Goal: Transaction & Acquisition: Purchase product/service

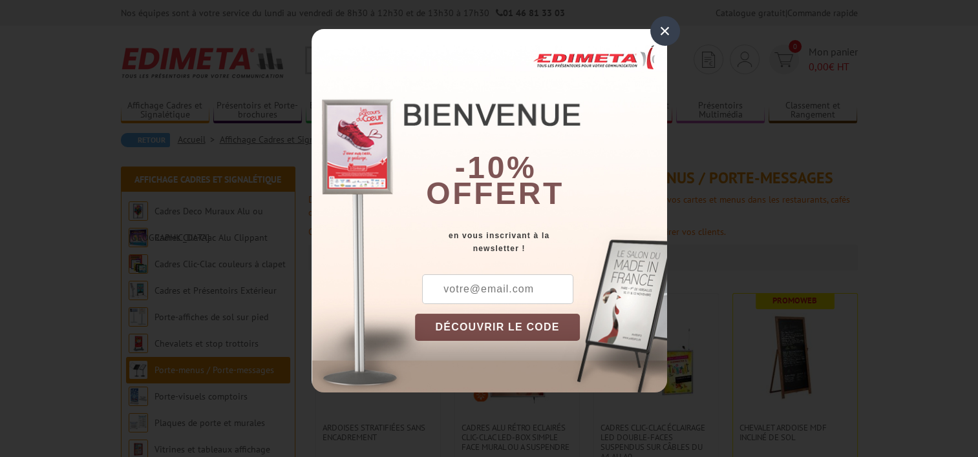
click at [660, 38] on div "×" at bounding box center [665, 31] width 30 height 30
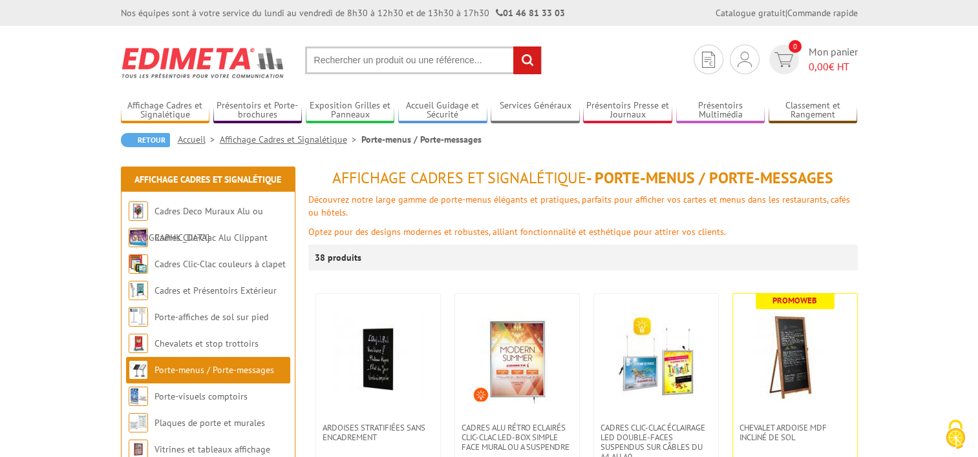
click at [346, 52] on input "text" at bounding box center [423, 61] width 236 height 28
click at [355, 61] on input "text" at bounding box center [423, 61] width 236 height 28
paste input "v"
click at [423, 55] on input "text" at bounding box center [423, 61] width 236 height 28
click at [421, 56] on input "text" at bounding box center [423, 61] width 236 height 28
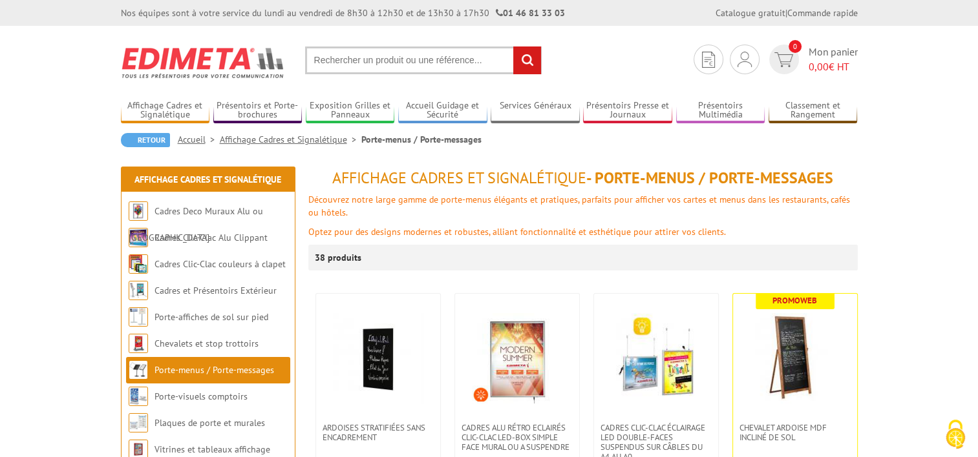
type input "v"
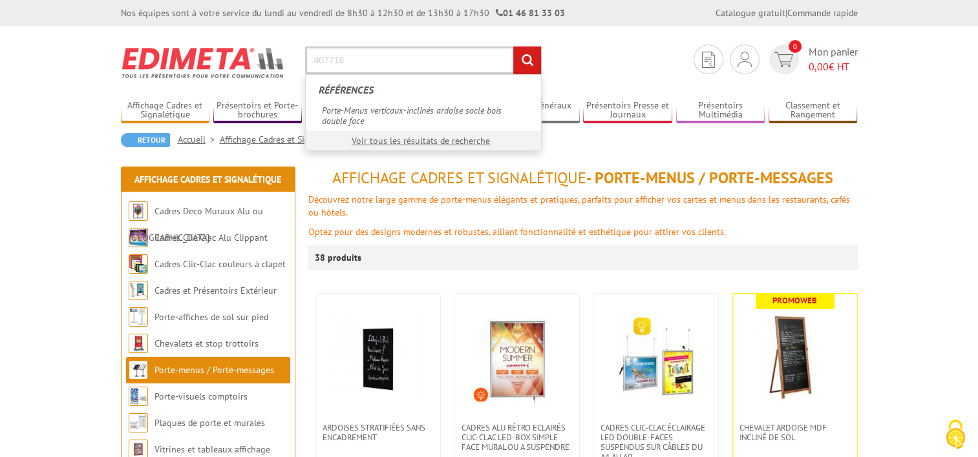
type input "407716"
click at [513, 47] on input "rechercher" at bounding box center [527, 61] width 28 height 28
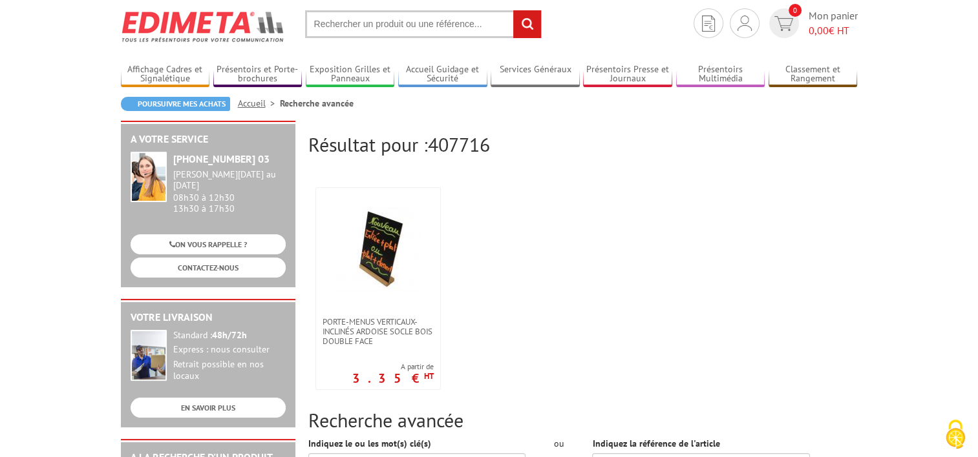
scroll to position [65, 0]
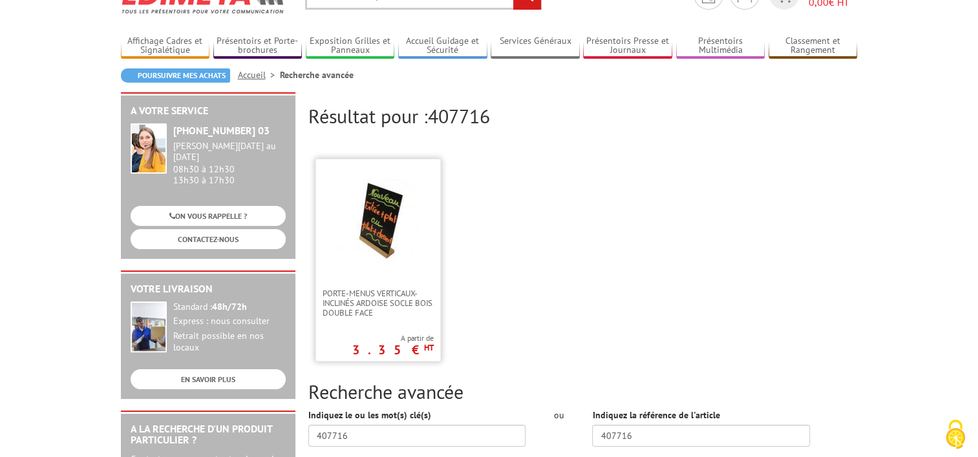
click at [390, 248] on img at bounding box center [378, 221] width 84 height 84
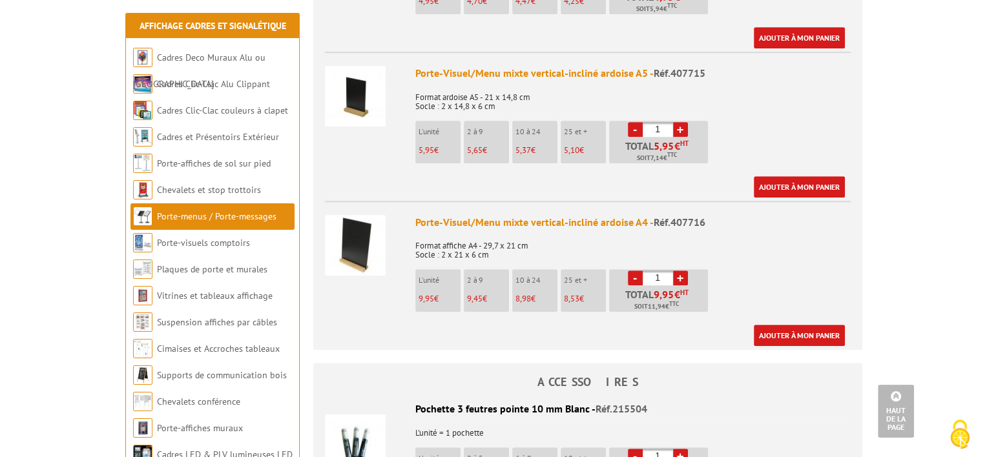
scroll to position [775, 0]
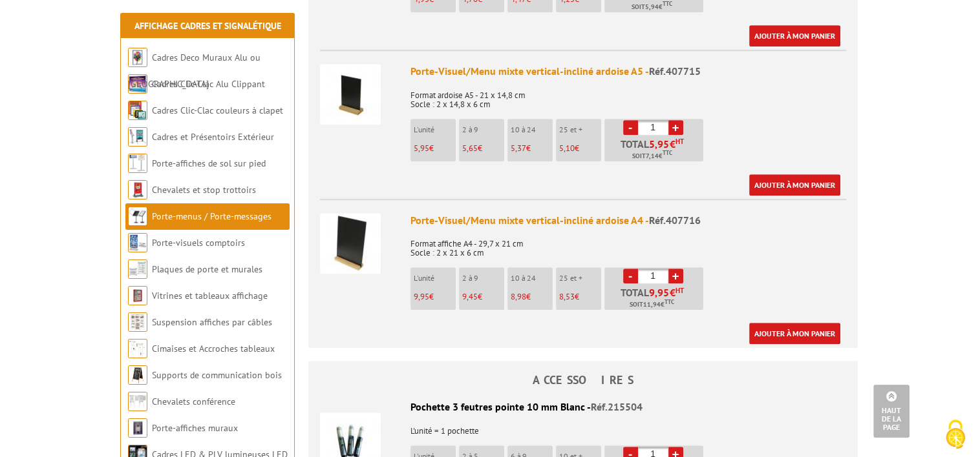
click at [673, 269] on link "+" at bounding box center [675, 276] width 15 height 15
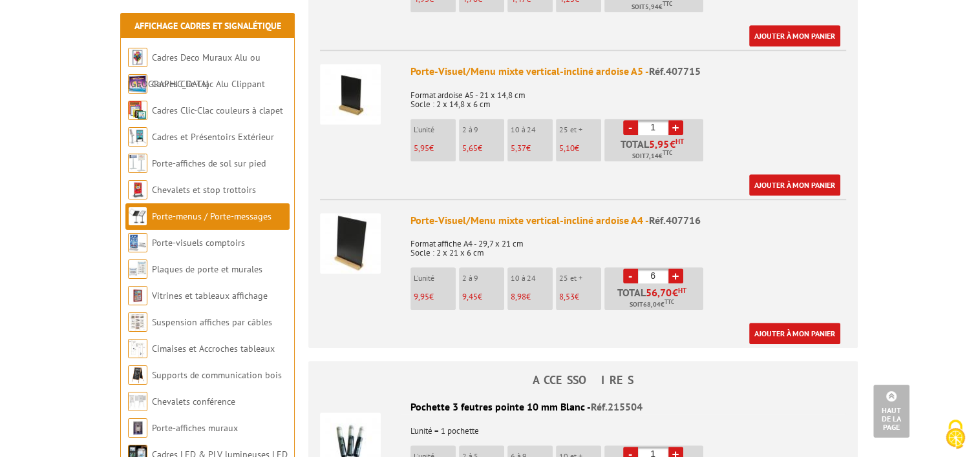
click at [673, 269] on link "+" at bounding box center [675, 276] width 15 height 15
click at [636, 269] on link "-" at bounding box center [630, 276] width 15 height 15
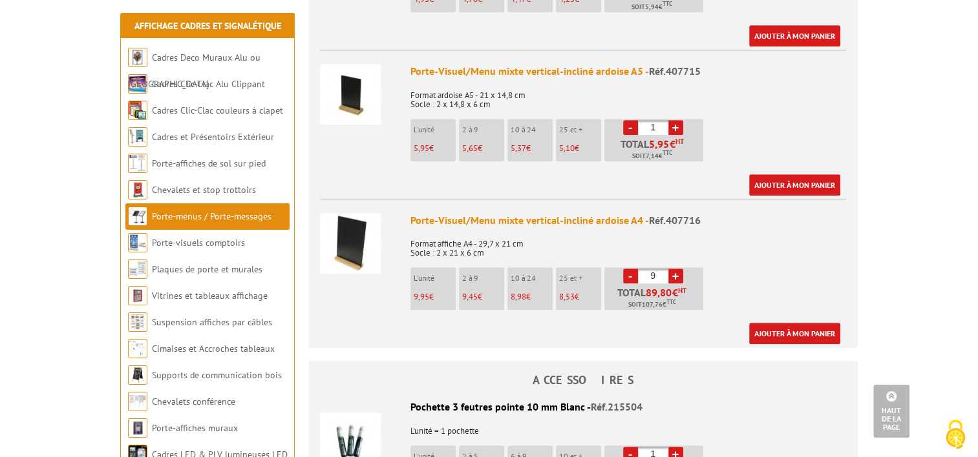
click at [636, 269] on link "-" at bounding box center [630, 276] width 15 height 15
type input "6"
click at [815, 323] on link "Ajouter à mon panier" at bounding box center [794, 333] width 91 height 21
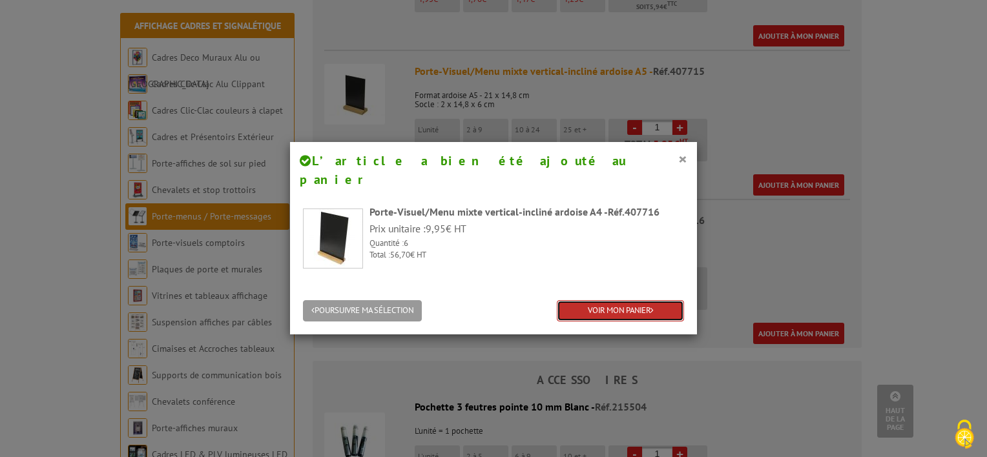
click at [623, 300] on link "VOIR MON PANIER" at bounding box center [620, 310] width 127 height 21
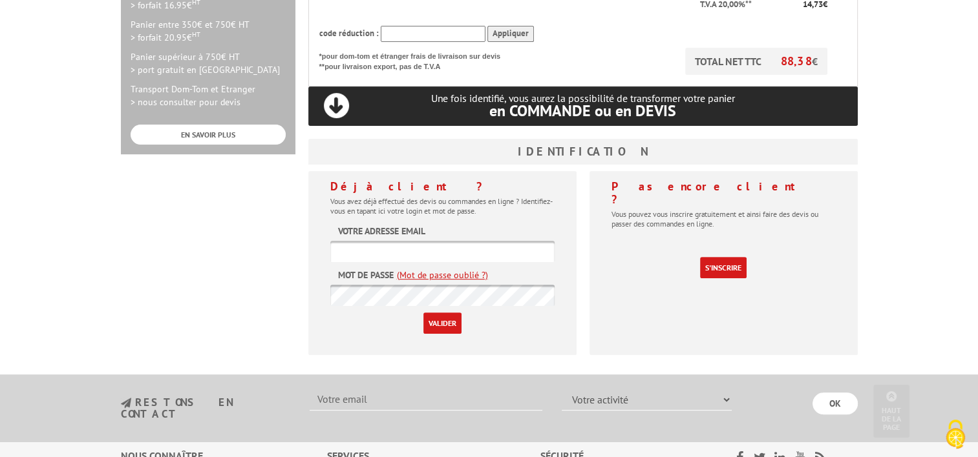
scroll to position [452, 0]
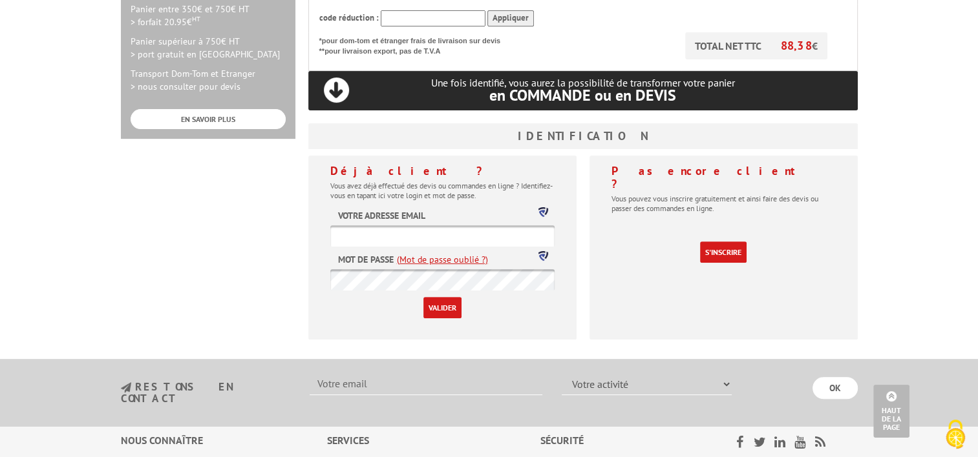
type input "m.cazeres@orientis.fr"
click at [423, 297] on input "Valider" at bounding box center [442, 307] width 38 height 21
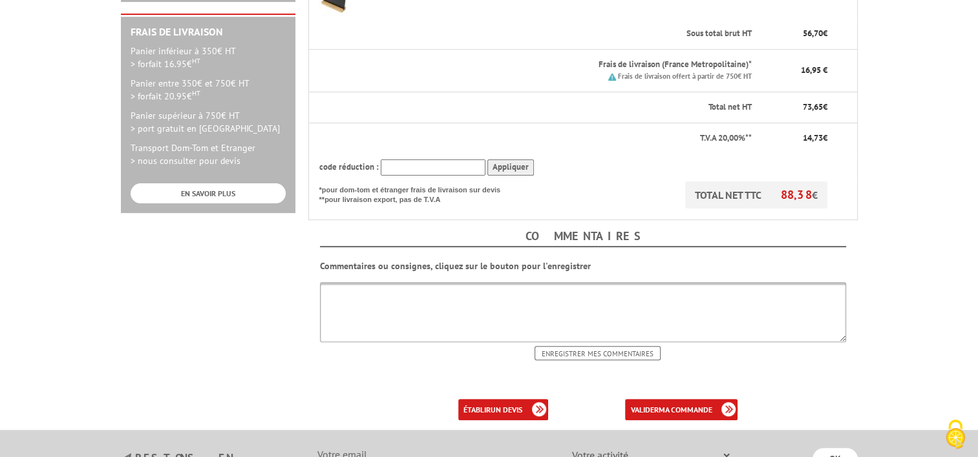
scroll to position [388, 0]
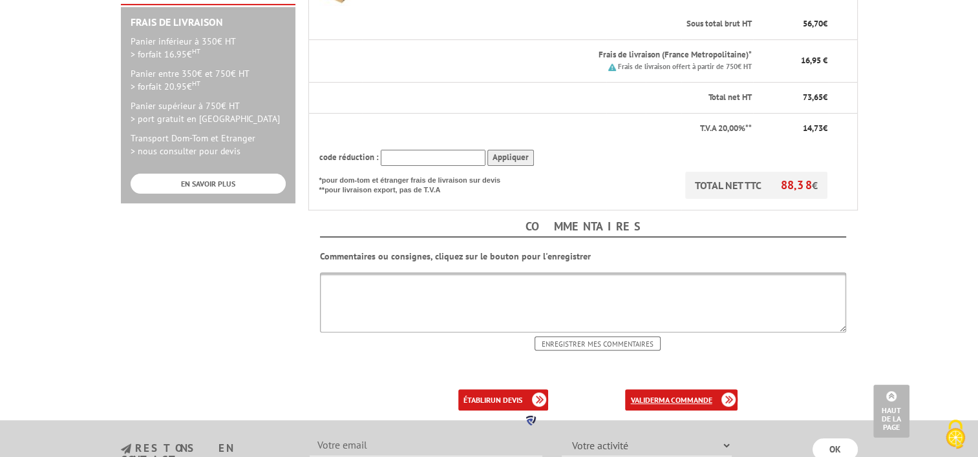
click at [695, 390] on link "valider ma commande" at bounding box center [681, 400] width 112 height 21
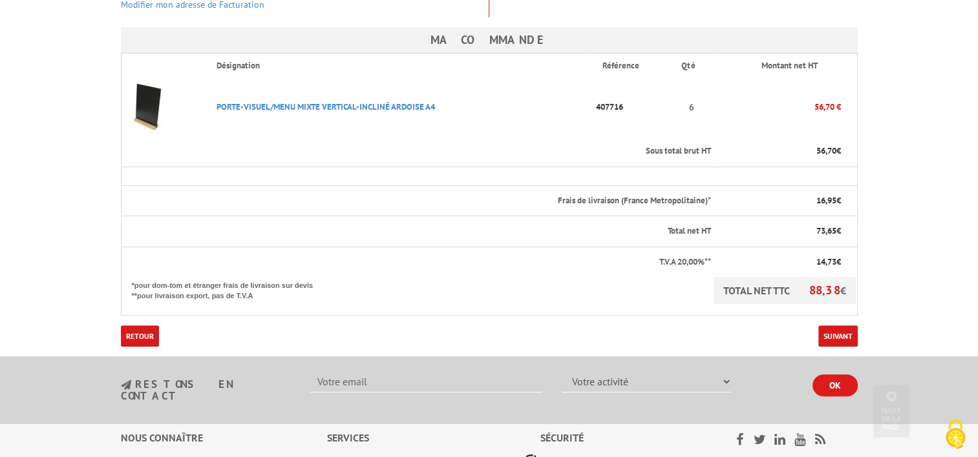
scroll to position [323, 0]
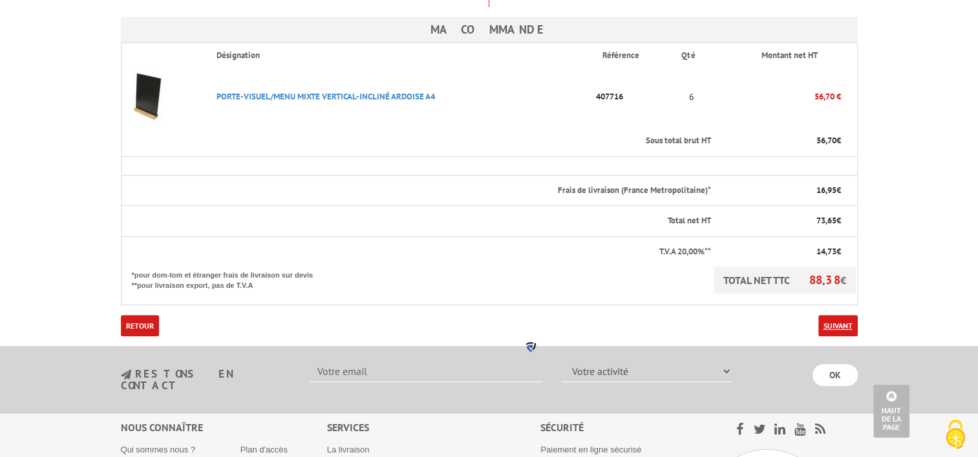
click at [842, 315] on link "Suivant" at bounding box center [837, 325] width 39 height 21
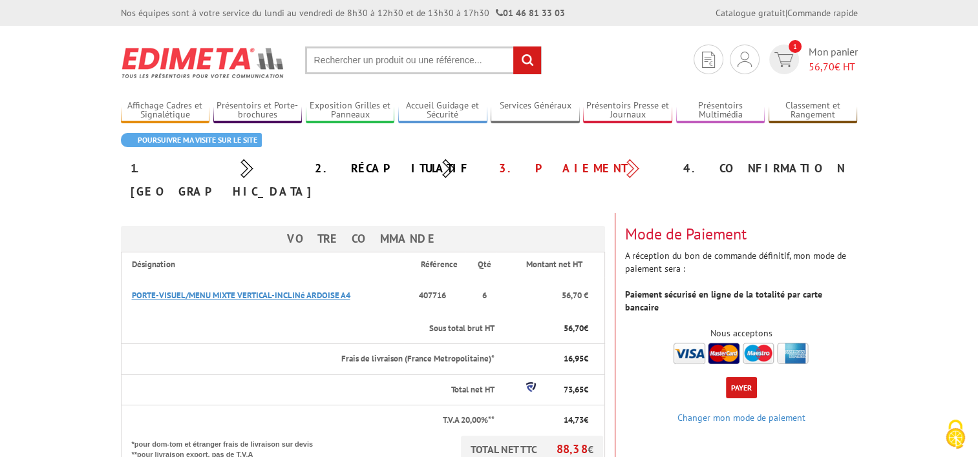
click at [257, 290] on link "PORTE-VISUEL/MENU MIXTE VERTICAL-INCLINé ARDOISE A4" at bounding box center [241, 295] width 218 height 11
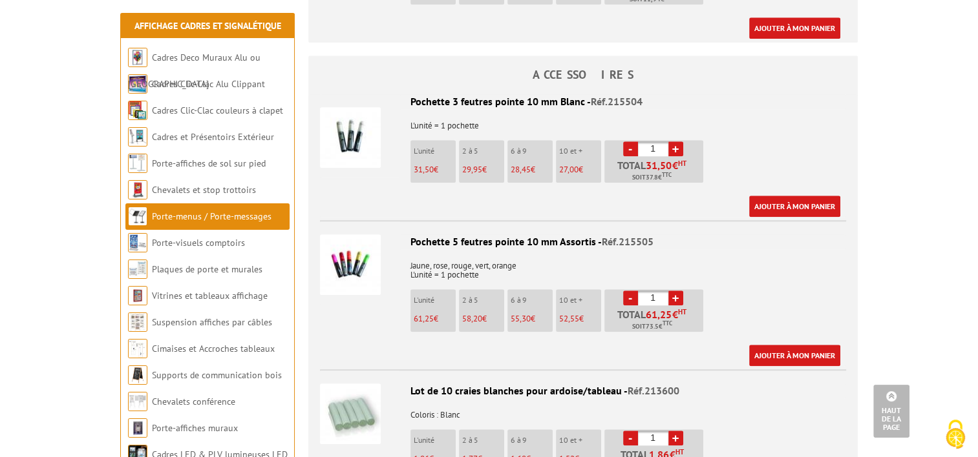
scroll to position [969, 0]
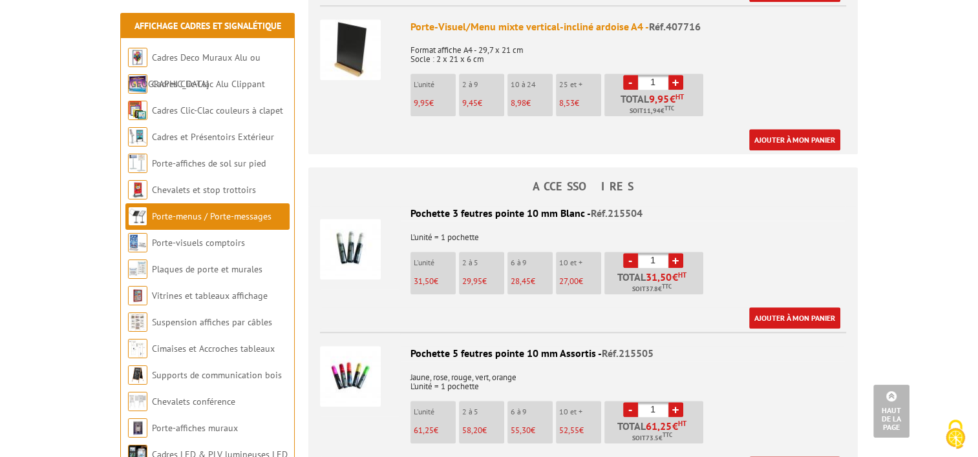
click at [348, 237] on img at bounding box center [350, 249] width 61 height 61
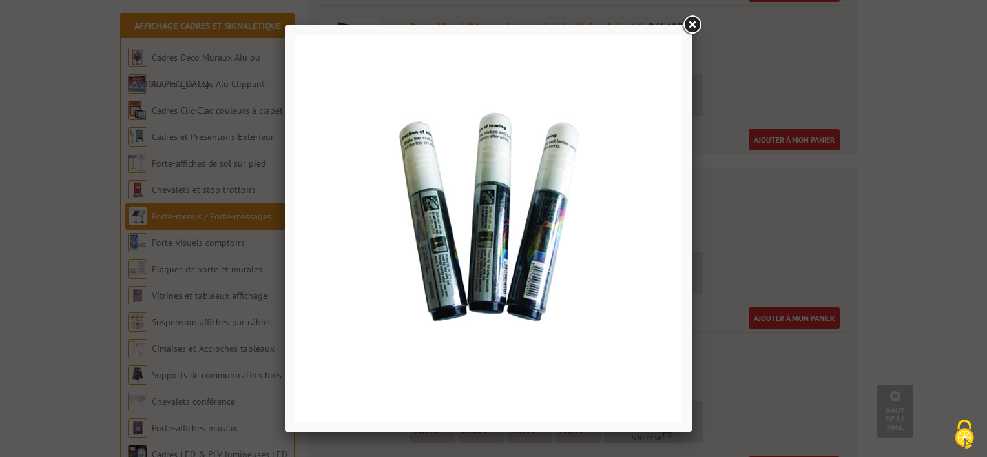
click at [695, 30] on link at bounding box center [691, 25] width 23 height 23
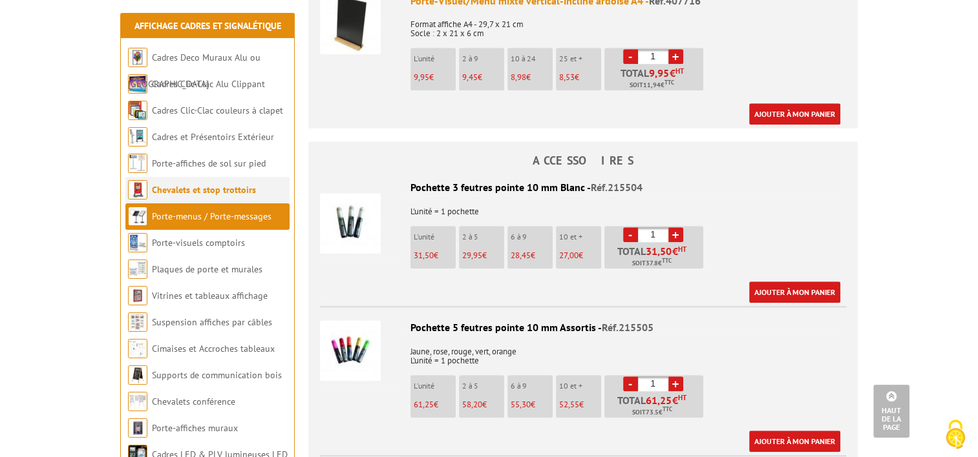
scroll to position [990, 0]
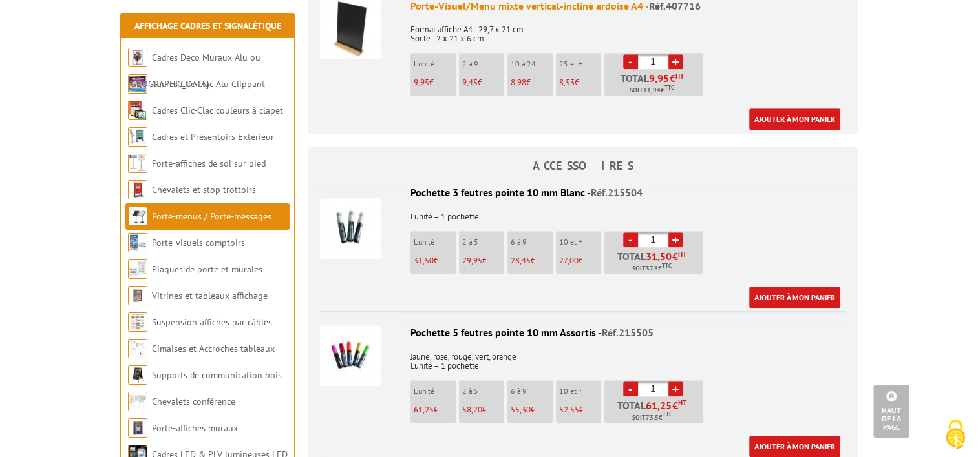
click at [677, 233] on link "+" at bounding box center [675, 240] width 15 height 15
click at [631, 233] on link "-" at bounding box center [630, 240] width 15 height 15
click at [410, 231] on li "L'unité 31,50 €" at bounding box center [432, 252] width 45 height 43
click at [671, 233] on link "+" at bounding box center [675, 240] width 15 height 15
click at [625, 233] on link "-" at bounding box center [630, 240] width 15 height 15
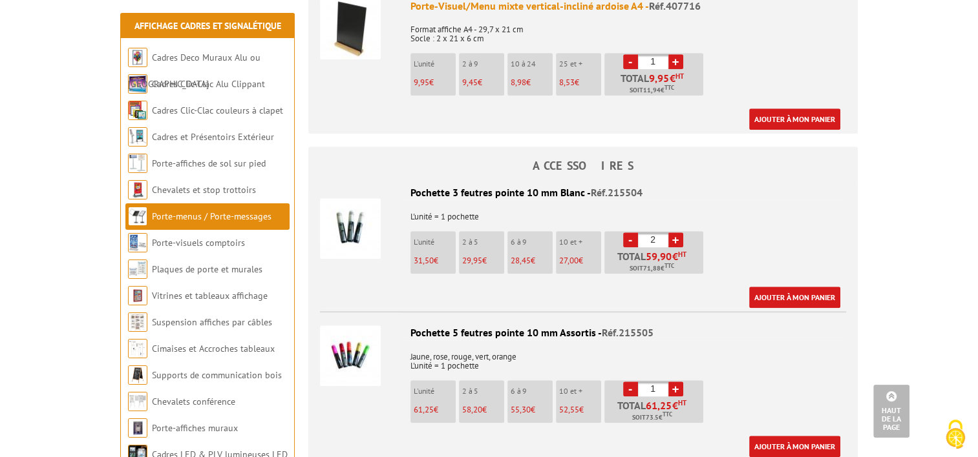
type input "1"
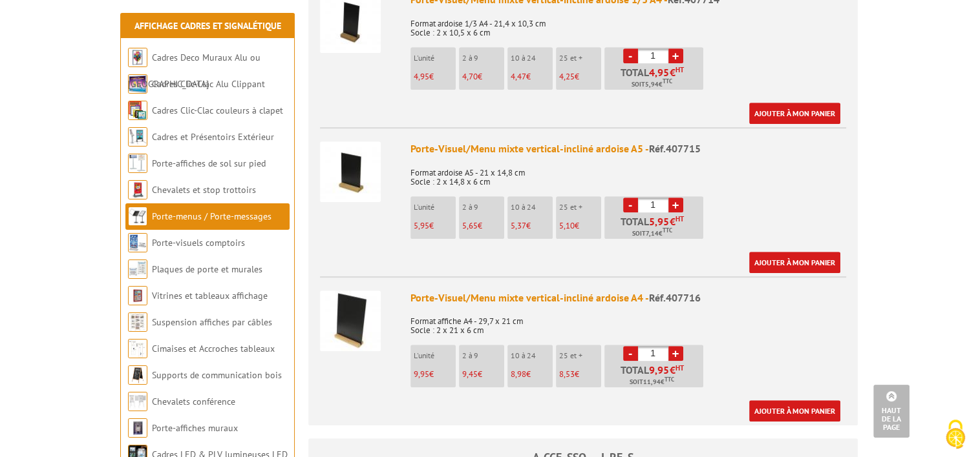
scroll to position [667, 0]
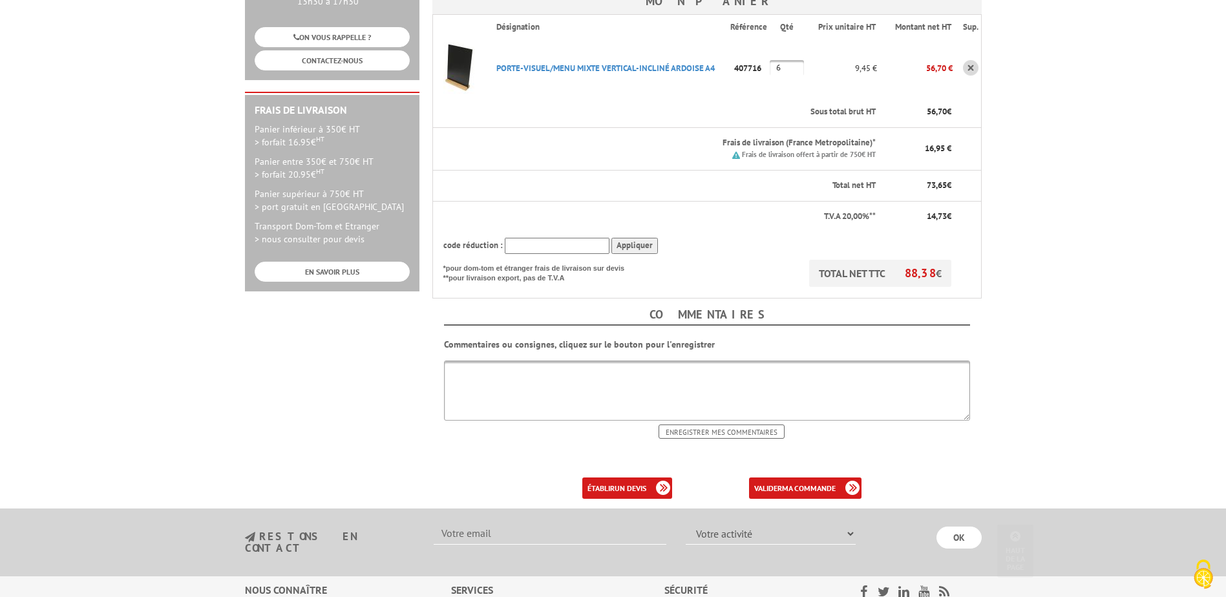
scroll to position [348, 0]
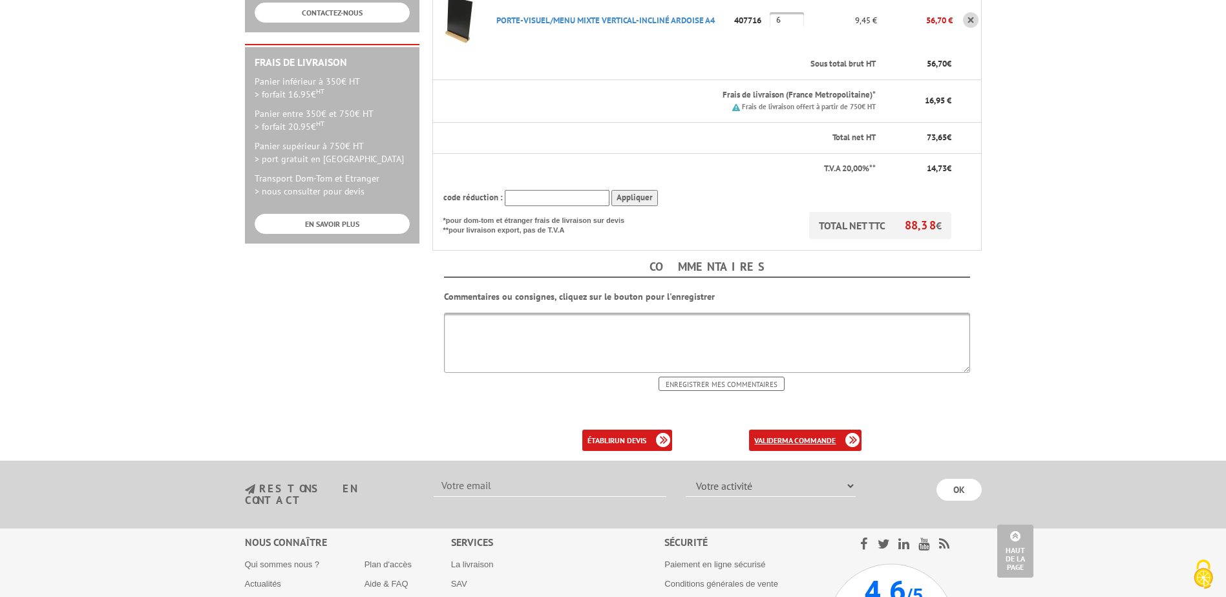
click at [810, 435] on b "ma commande" at bounding box center [809, 440] width 54 height 10
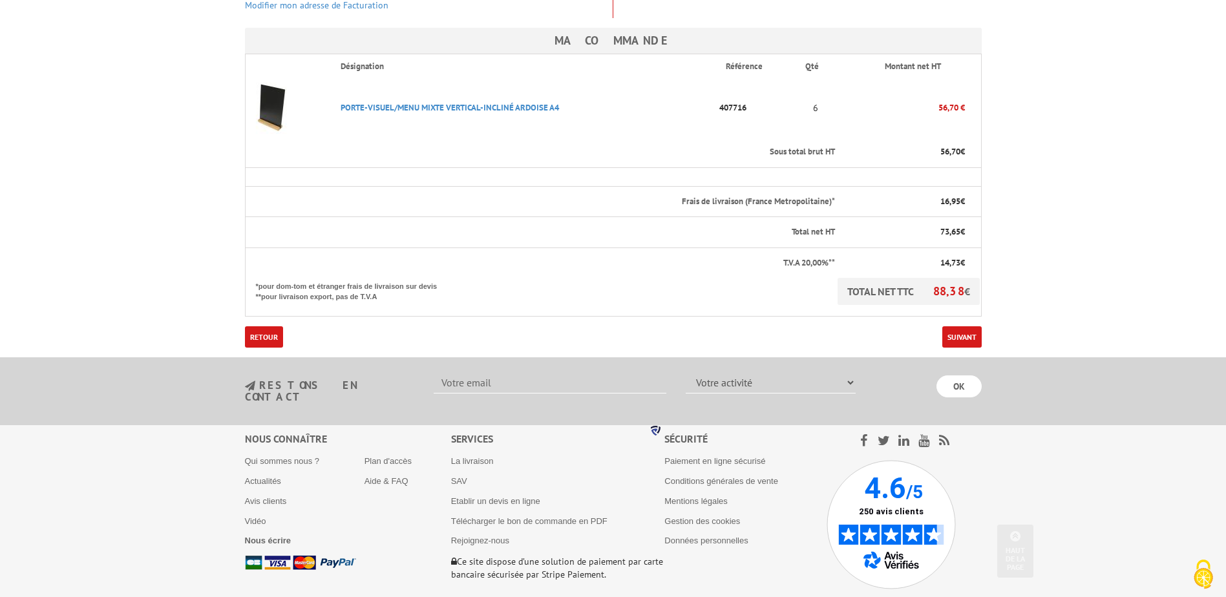
scroll to position [323, 0]
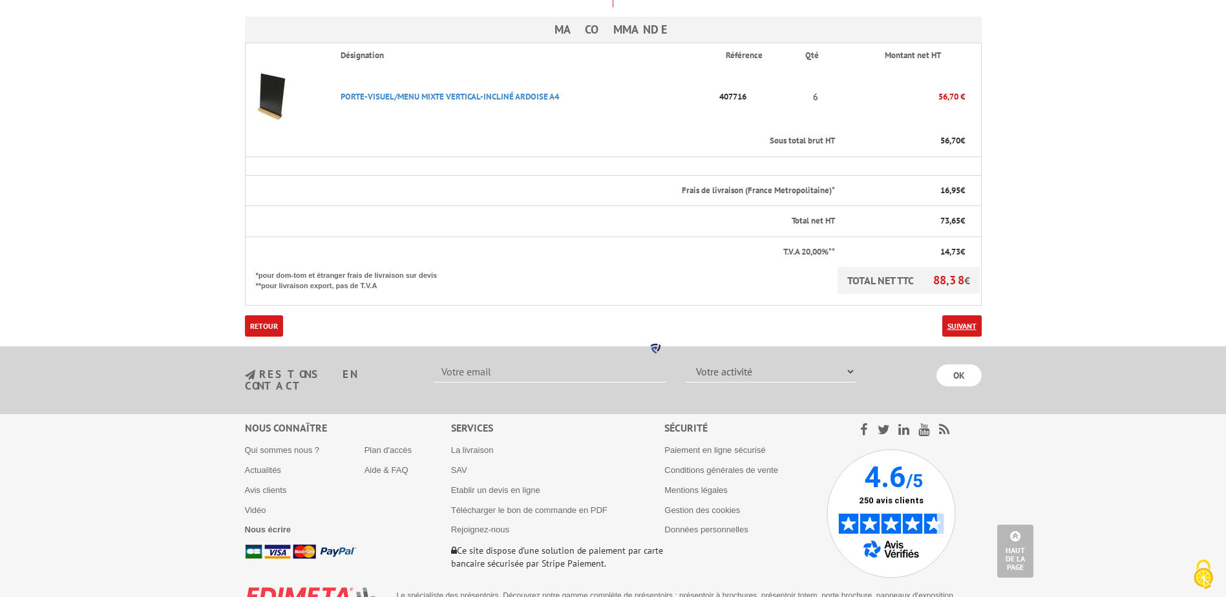
click at [950, 315] on link "Suivant" at bounding box center [961, 325] width 39 height 21
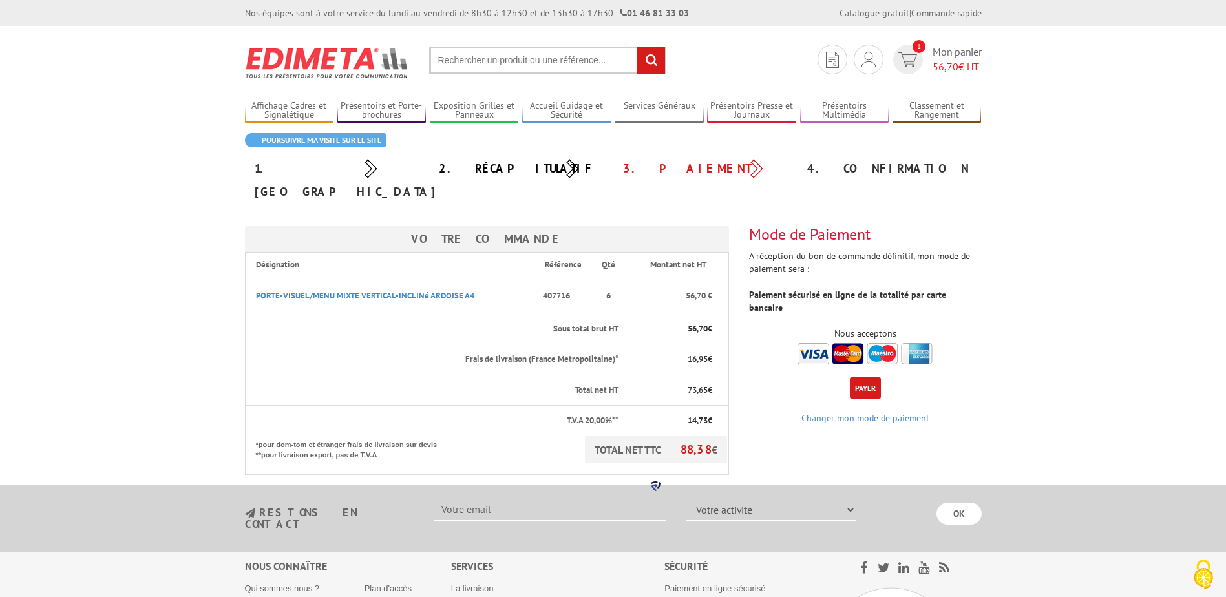
click at [821, 343] on img at bounding box center [864, 353] width 135 height 21
click at [866, 377] on button "Payer" at bounding box center [865, 387] width 31 height 21
